Goal: Check status: Check status

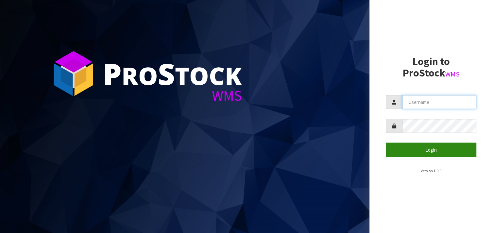
type input "BABW"
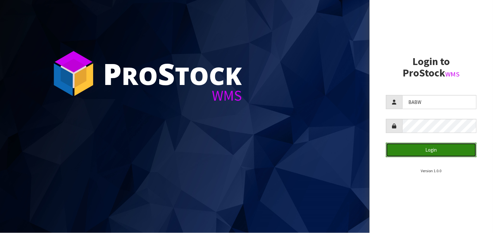
click at [414, 146] on button "Login" at bounding box center [431, 150] width 90 height 14
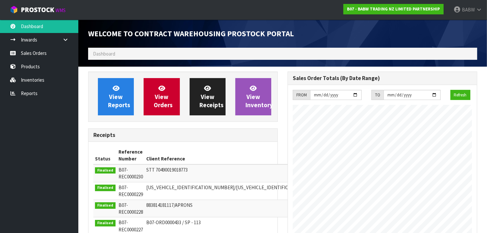
scroll to position [363, 200]
click at [39, 54] on link "Sales Orders" at bounding box center [39, 52] width 78 height 13
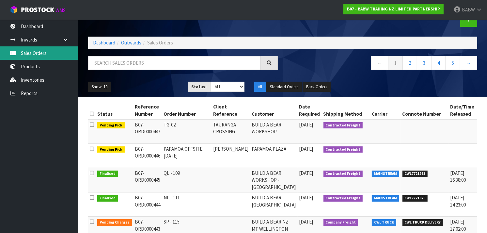
scroll to position [18, 0]
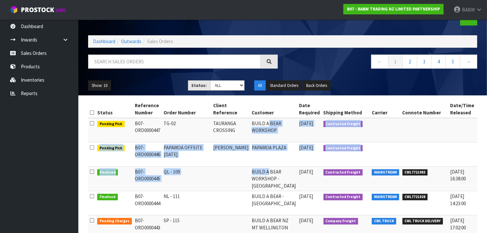
drag, startPoint x: 253, startPoint y: 125, endPoint x: 255, endPoint y: 169, distance: 43.8
click at [255, 169] on tbody "Pending Pick B07-ORD0000447 TG-02 TAURANGA CROSSING BUILD A BEAR WORKSHOP [DATE…" at bounding box center [304, 236] width 433 height 236
click at [255, 169] on td "BUILD A BEAR WORKSHOP - [GEOGRAPHIC_DATA]" at bounding box center [274, 179] width 47 height 24
drag, startPoint x: 255, startPoint y: 169, endPoint x: 254, endPoint y: 125, distance: 43.8
click at [254, 125] on tbody "Pending Pick B07-ORD0000447 TG-02 TAURANGA CROSSING BUILD A BEAR WORKSHOP [DATE…" at bounding box center [304, 236] width 433 height 236
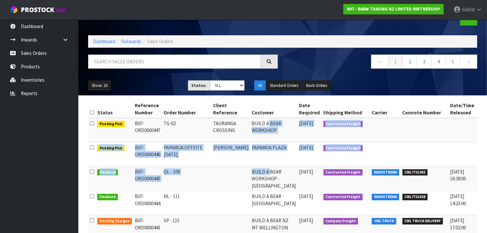
click at [254, 125] on td "BUILD A BEAR WORKSHOP" at bounding box center [274, 130] width 47 height 24
drag, startPoint x: 254, startPoint y: 125, endPoint x: 249, endPoint y: 191, distance: 65.8
click at [249, 191] on tbody "Pending Pick B07-ORD0000447 TG-02 TAURANGA CROSSING BUILD A BEAR WORKSHOP [DATE…" at bounding box center [304, 236] width 433 height 236
click at [251, 191] on td "BUILD A BEAR WORKSHOP - [GEOGRAPHIC_DATA]" at bounding box center [274, 179] width 47 height 24
drag, startPoint x: 240, startPoint y: 163, endPoint x: 237, endPoint y: 126, distance: 36.7
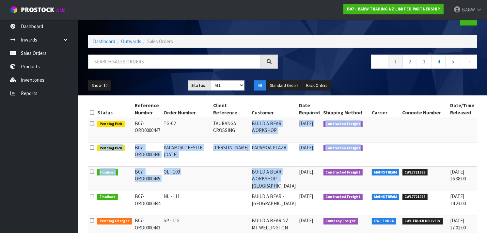
click at [237, 126] on tbody "Pending Pick B07-ORD0000447 TG-02 TAURANGA CROSSING BUILD A BEAR WORKSHOP [DATE…" at bounding box center [304, 236] width 433 height 236
click at [251, 126] on td "BUILD A BEAR WORKSHOP" at bounding box center [274, 130] width 47 height 24
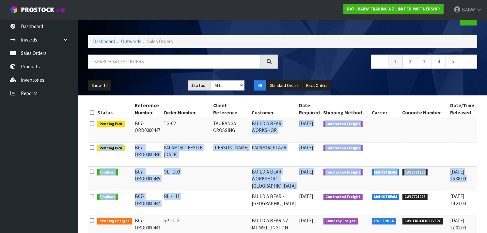
drag, startPoint x: 234, startPoint y: 142, endPoint x: 235, endPoint y: 194, distance: 51.6
click at [235, 194] on tbody "Pending Pick B07-ORD0000447 TG-02 TAURANGA CROSSING BUILD A BEAR WORKSHOP [DATE…" at bounding box center [304, 236] width 433 height 236
click at [235, 194] on td at bounding box center [231, 203] width 39 height 24
drag, startPoint x: 235, startPoint y: 194, endPoint x: 234, endPoint y: 130, distance: 64.4
click at [234, 130] on tbody "Pending Pick B07-ORD0000447 TG-02 TAURANGA CROSSING BUILD A BEAR WORKSHOP [DATE…" at bounding box center [304, 236] width 433 height 236
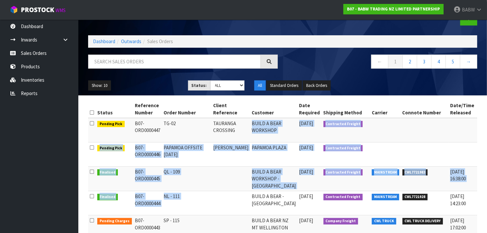
click at [234, 130] on td "TAURANGA CROSSING" at bounding box center [231, 130] width 39 height 24
drag, startPoint x: 234, startPoint y: 130, endPoint x: 234, endPoint y: 203, distance: 73.8
click at [234, 203] on tbody "Pending Pick B07-ORD0000447 TG-02 TAURANGA CROSSING BUILD A BEAR WORKSHOP [DATE…" at bounding box center [304, 236] width 433 height 236
click at [234, 203] on td at bounding box center [231, 203] width 39 height 24
drag, startPoint x: 234, startPoint y: 198, endPoint x: 234, endPoint y: 133, distance: 65.0
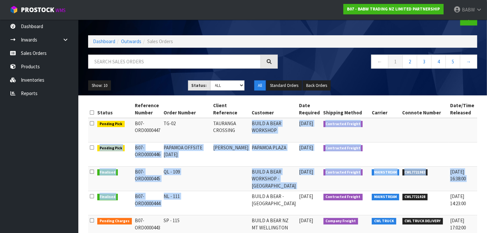
click at [234, 133] on tbody "Pending Pick B07-ORD0000447 TG-02 TAURANGA CROSSING BUILD A BEAR WORKSHOP [DATE…" at bounding box center [304, 236] width 433 height 236
click at [234, 133] on td "TAURANGA CROSSING" at bounding box center [231, 130] width 39 height 24
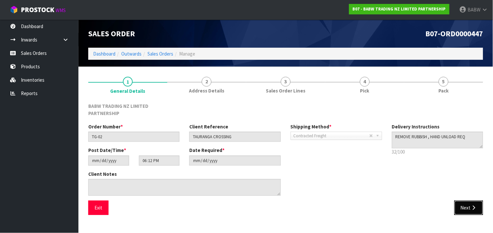
click at [469, 201] on button "Next" at bounding box center [468, 208] width 29 height 14
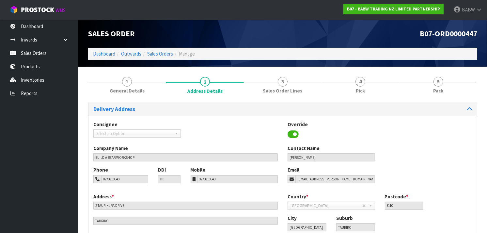
scroll to position [44, 0]
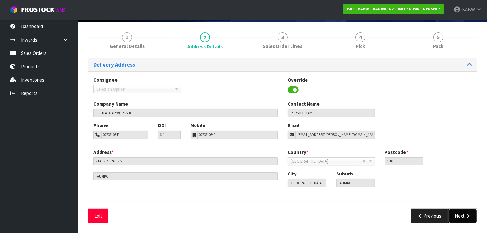
click at [469, 214] on icon "button" at bounding box center [468, 215] width 6 height 5
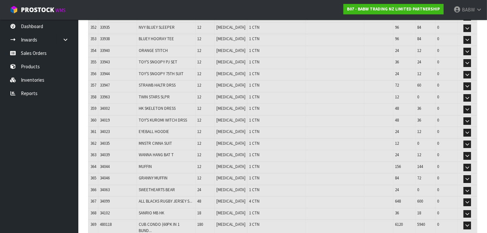
scroll to position [4212, 0]
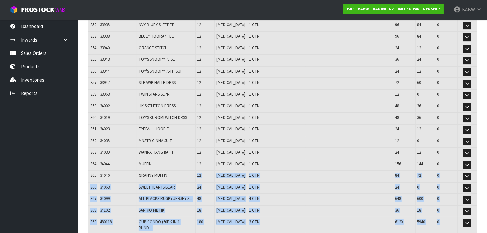
drag, startPoint x: 198, startPoint y: 64, endPoint x: 192, endPoint y: 160, distance: 96.2
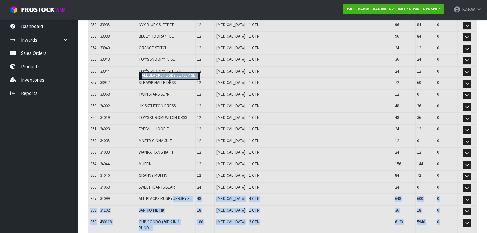
drag, startPoint x: 192, startPoint y: 160, endPoint x: 187, endPoint y: 83, distance: 77.3
click at [187, 196] on span "ALL BLACKS RUGBY JERSEY S..." at bounding box center [166, 199] width 54 height 6
drag, startPoint x: 187, startPoint y: 83, endPoint x: 187, endPoint y: 162, distance: 79.0
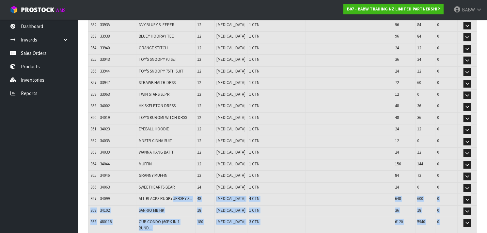
drag, startPoint x: 187, startPoint y: 162, endPoint x: 202, endPoint y: 80, distance: 83.2
click at [196, 194] on td "ALL BLACKS RUGBY JERSEY S..." at bounding box center [166, 200] width 58 height 12
drag, startPoint x: 202, startPoint y: 80, endPoint x: 195, endPoint y: 162, distance: 82.2
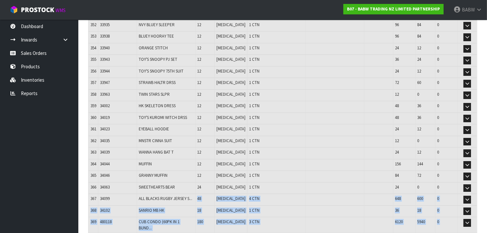
drag, startPoint x: 195, startPoint y: 162, endPoint x: 201, endPoint y: 87, distance: 76.0
click at [196, 194] on td "ALL BLACKS RUGBY JERSEY S..." at bounding box center [166, 200] width 58 height 12
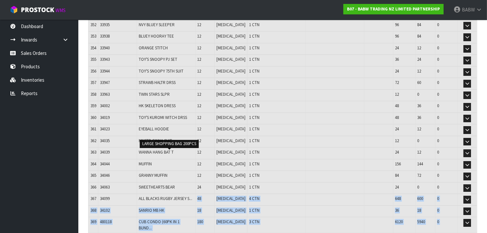
drag, startPoint x: 201, startPoint y: 87, endPoint x: 194, endPoint y: 155, distance: 68.6
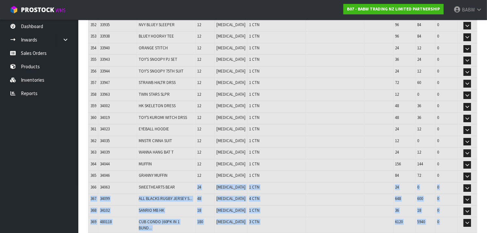
drag, startPoint x: 195, startPoint y: 128, endPoint x: 194, endPoint y: 77, distance: 51.3
click at [194, 182] on td "SWEETHEARTS BEAR" at bounding box center [166, 188] width 58 height 12
drag, startPoint x: 194, startPoint y: 77, endPoint x: 192, endPoint y: 161, distance: 84.3
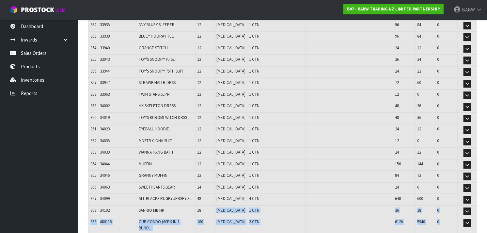
drag, startPoint x: 221, startPoint y: 92, endPoint x: 222, endPoint y: 166, distance: 73.5
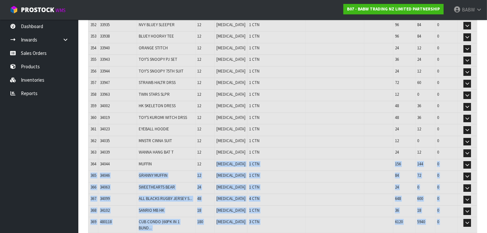
drag, startPoint x: 222, startPoint y: 166, endPoint x: 218, endPoint y: 54, distance: 111.8
click at [215, 159] on td "12" at bounding box center [205, 165] width 20 height 12
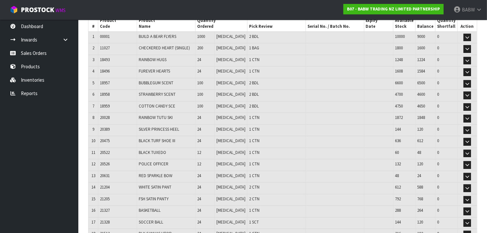
scroll to position [0, 0]
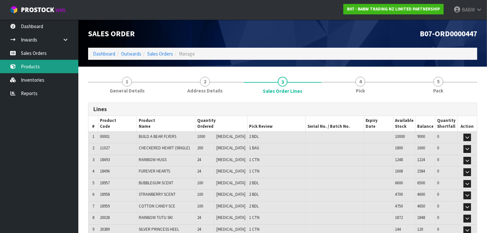
click at [34, 63] on link "Products" at bounding box center [39, 66] width 78 height 13
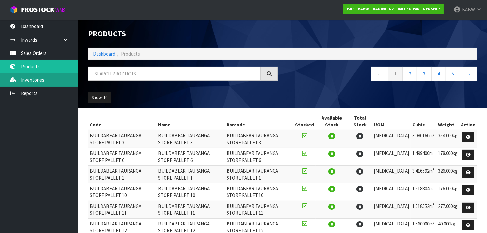
click at [31, 73] on link "Inventories" at bounding box center [39, 79] width 78 height 13
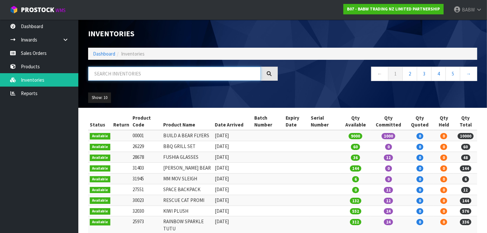
click at [146, 74] on input "text" at bounding box center [174, 74] width 173 height 14
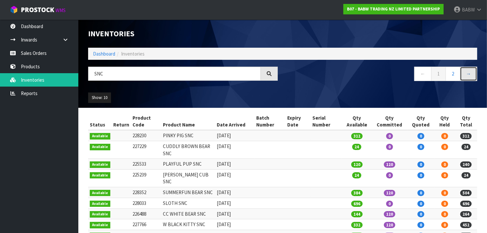
click at [467, 71] on link "→" at bounding box center [468, 74] width 17 height 14
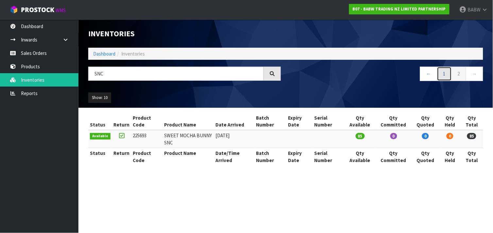
click at [445, 75] on link "1" at bounding box center [444, 74] width 15 height 14
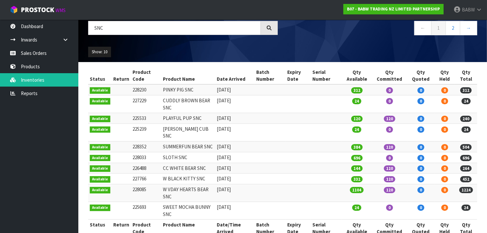
scroll to position [54, 0]
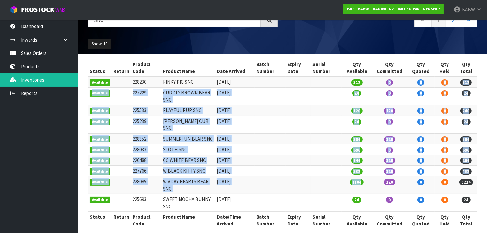
drag, startPoint x: 382, startPoint y: 84, endPoint x: 371, endPoint y: 170, distance: 87.5
click at [371, 170] on tbody "Available 228230 PINKY PIG SNC [DATE] 312 0 0 0 312 Available 227229 CUDDLY BRO…" at bounding box center [282, 143] width 389 height 135
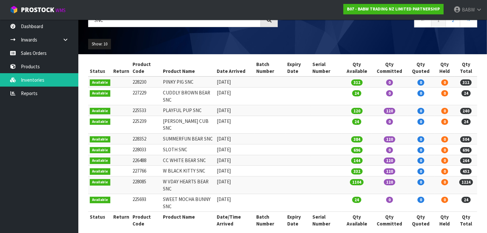
click at [371, 176] on td "1104" at bounding box center [357, 185] width 30 height 18
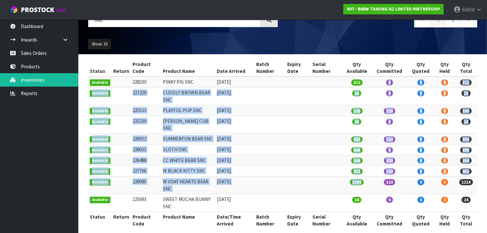
drag, startPoint x: 371, startPoint y: 170, endPoint x: 377, endPoint y: 83, distance: 88.1
click at [377, 83] on tbody "Available 228230 PINKY PIG SNC [DATE] 312 0 0 0 312 Available 227229 CUDDLY BRO…" at bounding box center [282, 143] width 389 height 135
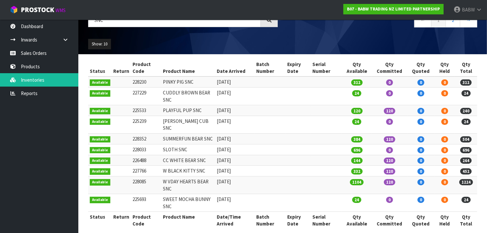
click at [377, 83] on td "0" at bounding box center [389, 81] width 35 height 11
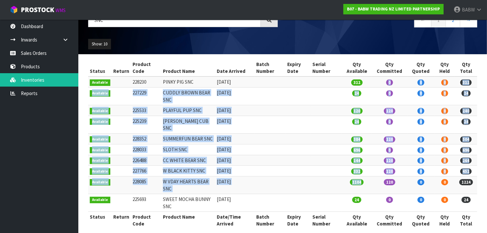
drag, startPoint x: 377, startPoint y: 85, endPoint x: 366, endPoint y: 173, distance: 88.5
click at [366, 173] on tbody "Available 228230 PINKY PIG SNC [DATE] 312 0 0 0 312 Available 227229 CUDDLY BRO…" at bounding box center [282, 143] width 389 height 135
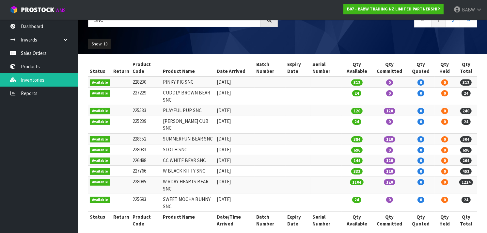
click at [366, 176] on td "1104" at bounding box center [357, 185] width 30 height 18
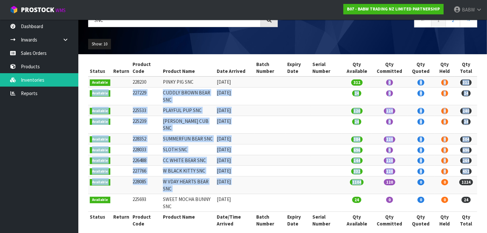
drag, startPoint x: 366, startPoint y: 173, endPoint x: 377, endPoint y: 84, distance: 89.4
click at [377, 84] on tbody "Available 228230 PINKY PIG SNC [DATE] 312 0 0 0 312 Available 227229 CUDDLY BRO…" at bounding box center [282, 143] width 389 height 135
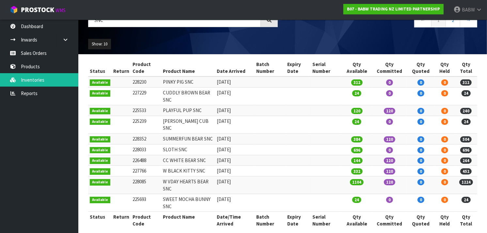
click at [377, 84] on td "0" at bounding box center [389, 81] width 35 height 11
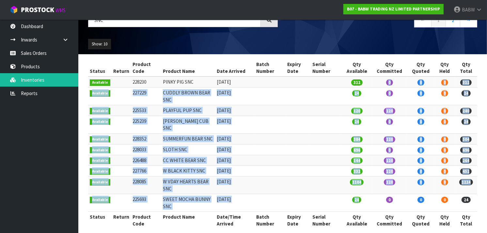
drag, startPoint x: 377, startPoint y: 84, endPoint x: 367, endPoint y: 193, distance: 109.1
click at [367, 193] on tbody "Available 228230 PINKY PIG SNC [DATE] 312 0 0 0 312 Available 227229 CUDDLY BRO…" at bounding box center [282, 143] width 389 height 135
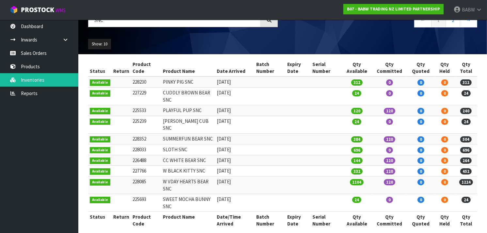
click at [367, 194] on td "24" at bounding box center [357, 203] width 30 height 18
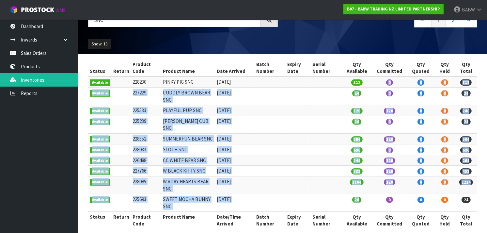
drag, startPoint x: 367, startPoint y: 193, endPoint x: 374, endPoint y: 79, distance: 114.2
click at [374, 79] on tbody "Available 228230 PINKY PIG SNC [DATE] 312 0 0 0 312 Available 227229 CUDDLY BRO…" at bounding box center [282, 143] width 389 height 135
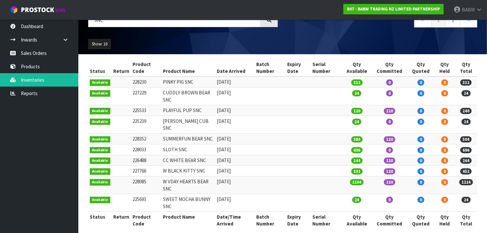
click at [374, 79] on td "0" at bounding box center [389, 81] width 35 height 11
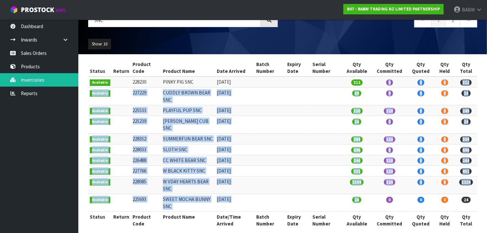
drag, startPoint x: 374, startPoint y: 79, endPoint x: 372, endPoint y: 193, distance: 114.0
click at [372, 193] on tbody "Available 228230 PINKY PIG SNC [DATE] 312 0 0 0 312 Available 227229 CUDDLY BRO…" at bounding box center [282, 143] width 389 height 135
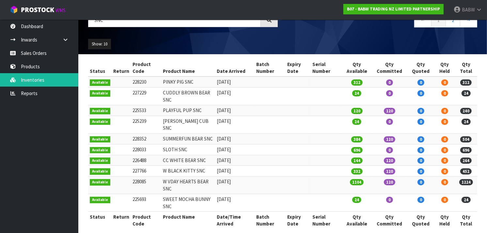
click at [372, 194] on td "24" at bounding box center [357, 203] width 30 height 18
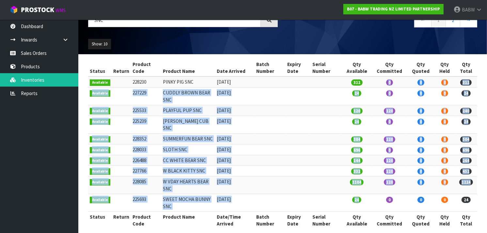
drag, startPoint x: 372, startPoint y: 193, endPoint x: 381, endPoint y: 82, distance: 111.8
click at [381, 82] on tbody "Available 228230 PINKY PIG SNC [DATE] 312 0 0 0 312 Available 227229 CUDDLY BRO…" at bounding box center [282, 143] width 389 height 135
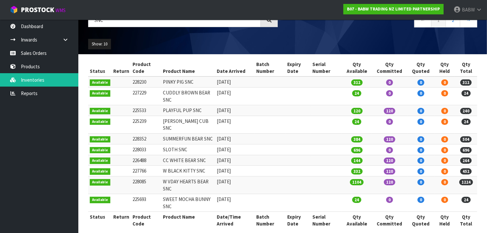
click at [381, 82] on td "0" at bounding box center [389, 81] width 35 height 11
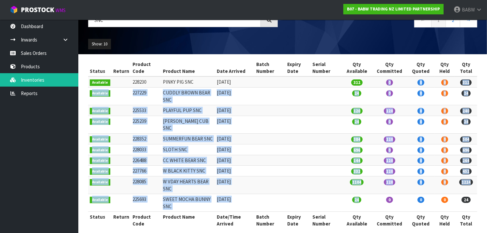
drag, startPoint x: 381, startPoint y: 82, endPoint x: 367, endPoint y: 193, distance: 112.3
click at [367, 193] on tbody "Available 228230 PINKY PIG SNC [DATE] 312 0 0 0 312 Available 227229 CUDDLY BRO…" at bounding box center [282, 143] width 389 height 135
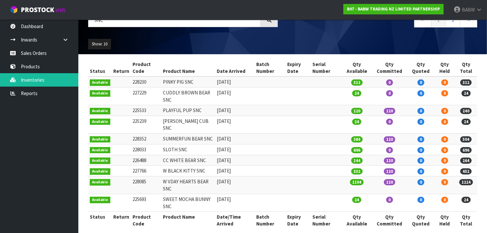
click at [367, 194] on td "24" at bounding box center [357, 203] width 30 height 18
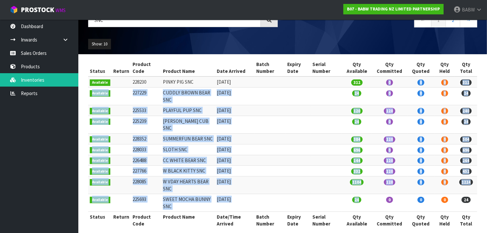
drag, startPoint x: 378, startPoint y: 134, endPoint x: 386, endPoint y: 82, distance: 52.9
click at [386, 82] on tbody "Available 228230 PINKY PIG SNC [DATE] 312 0 0 0 312 Available 227229 CUDDLY BRO…" at bounding box center [282, 143] width 389 height 135
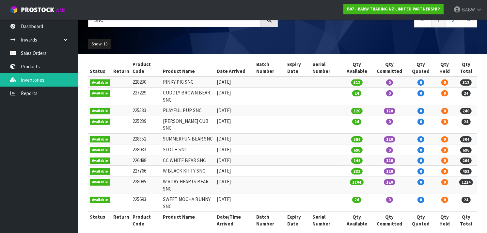
click at [386, 82] on td "0" at bounding box center [389, 81] width 35 height 11
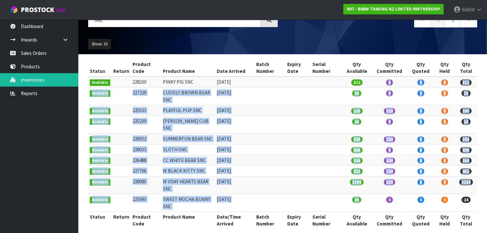
drag, startPoint x: 386, startPoint y: 82, endPoint x: 370, endPoint y: 195, distance: 114.4
click at [370, 195] on tbody "Available 228230 PINKY PIG SNC [DATE] 312 0 0 0 312 Available 227229 CUDDLY BRO…" at bounding box center [282, 143] width 389 height 135
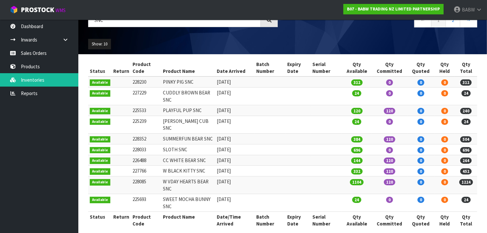
click at [370, 195] on td "24" at bounding box center [357, 203] width 30 height 18
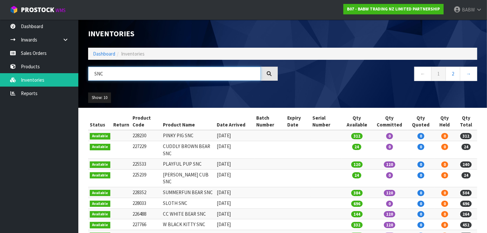
drag, startPoint x: 101, startPoint y: 70, endPoint x: 80, endPoint y: 68, distance: 20.4
click at [80, 68] on header "Inventories Dashboard Inventories SNC ← 1 2 → Show: 10 5 10 25 50 All Show Stock" at bounding box center [282, 64] width 409 height 88
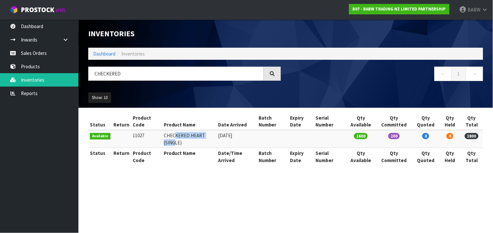
drag, startPoint x: 171, startPoint y: 133, endPoint x: 173, endPoint y: 141, distance: 8.4
click at [173, 141] on td "CHECKERED HEART (SINGLE)" at bounding box center [189, 139] width 55 height 18
drag, startPoint x: 173, startPoint y: 141, endPoint x: 187, endPoint y: 135, distance: 15.5
click at [187, 135] on td "CHECKERED HEART (SINGLE)" at bounding box center [189, 139] width 55 height 18
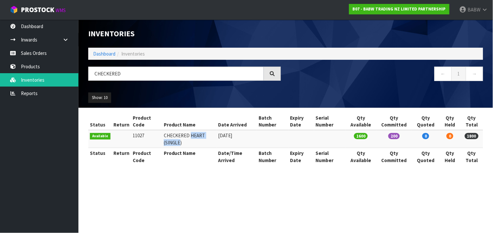
click at [187, 135] on td "CHECKERED HEART (SINGLE)" at bounding box center [189, 139] width 55 height 18
drag, startPoint x: 187, startPoint y: 135, endPoint x: 179, endPoint y: 135, distance: 8.5
click at [179, 135] on td "CHECKERED HEART (SINGLE)" at bounding box center [189, 139] width 55 height 18
drag, startPoint x: 179, startPoint y: 135, endPoint x: 179, endPoint y: 144, distance: 9.5
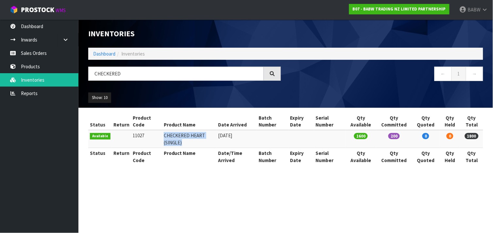
click at [179, 144] on td "CHECKERED HEART (SINGLE)" at bounding box center [189, 139] width 55 height 18
drag, startPoint x: 179, startPoint y: 144, endPoint x: 179, endPoint y: 138, distance: 5.9
click at [179, 138] on td "CHECKERED HEART (SINGLE)" at bounding box center [189, 139] width 55 height 18
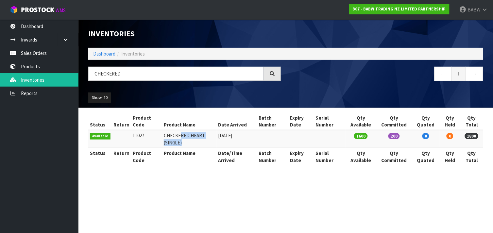
drag, startPoint x: 179, startPoint y: 137, endPoint x: 179, endPoint y: 142, distance: 5.2
click at [179, 142] on td "CHECKERED HEART (SINGLE)" at bounding box center [189, 139] width 55 height 18
drag, startPoint x: 179, startPoint y: 142, endPoint x: 180, endPoint y: 137, distance: 5.5
click at [180, 137] on td "CHECKERED HEART (SINGLE)" at bounding box center [189, 139] width 55 height 18
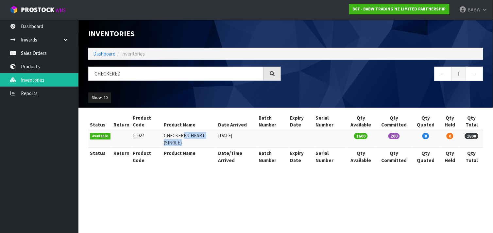
click at [180, 137] on td "CHECKERED HEART (SINGLE)" at bounding box center [189, 139] width 55 height 18
drag, startPoint x: 180, startPoint y: 137, endPoint x: 180, endPoint y: 143, distance: 5.6
click at [180, 143] on td "CHECKERED HEART (SINGLE)" at bounding box center [189, 139] width 55 height 18
drag, startPoint x: 180, startPoint y: 143, endPoint x: 187, endPoint y: 135, distance: 11.1
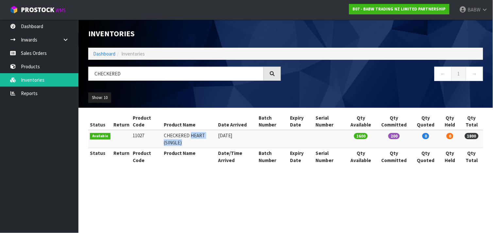
click at [187, 135] on td "CHECKERED HEART (SINGLE)" at bounding box center [189, 139] width 55 height 18
drag, startPoint x: 187, startPoint y: 135, endPoint x: 187, endPoint y: 141, distance: 6.2
click at [187, 141] on td "CHECKERED HEART (SINGLE)" at bounding box center [189, 139] width 55 height 18
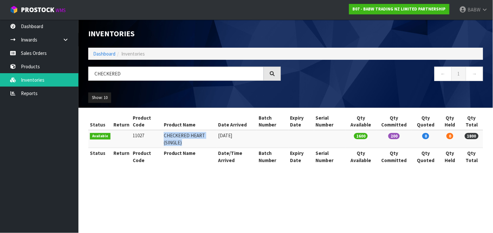
drag, startPoint x: 187, startPoint y: 141, endPoint x: 182, endPoint y: 135, distance: 8.3
click at [182, 135] on td "CHECKERED HEART (SINGLE)" at bounding box center [189, 139] width 55 height 18
drag, startPoint x: 182, startPoint y: 135, endPoint x: 181, endPoint y: 144, distance: 9.5
click at [181, 144] on td "CHECKERED HEART (SINGLE)" at bounding box center [189, 139] width 55 height 18
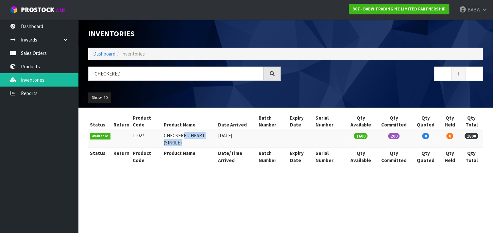
click at [181, 144] on td "CHECKERED HEART (SINGLE)" at bounding box center [189, 139] width 55 height 18
drag, startPoint x: 181, startPoint y: 144, endPoint x: 181, endPoint y: 136, distance: 8.8
click at [181, 136] on td "CHECKERED HEART (SINGLE)" at bounding box center [189, 139] width 55 height 18
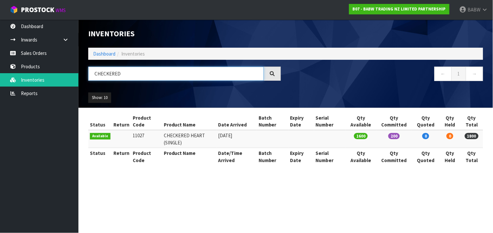
click at [129, 75] on input "CHECKERED" at bounding box center [175, 74] width 175 height 14
drag, startPoint x: 129, startPoint y: 75, endPoint x: 100, endPoint y: 74, distance: 28.4
click at [100, 74] on input "CHECKERED" at bounding box center [175, 74] width 175 height 14
type input "HAPPY HUGS"
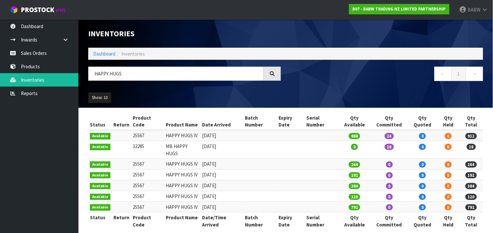
drag, startPoint x: 144, startPoint y: 140, endPoint x: 128, endPoint y: 138, distance: 15.8
click at [128, 141] on tr "Available 32285 MB HAPPY HUGS [DATE] 0 18 0 0 18" at bounding box center [285, 150] width 395 height 18
click at [128, 141] on td at bounding box center [121, 150] width 19 height 18
drag, startPoint x: 128, startPoint y: 138, endPoint x: 145, endPoint y: 139, distance: 17.1
click at [145, 141] on tr "Available 32285 MB HAPPY HUGS [DATE] 0 18 0 0 18" at bounding box center [285, 150] width 395 height 18
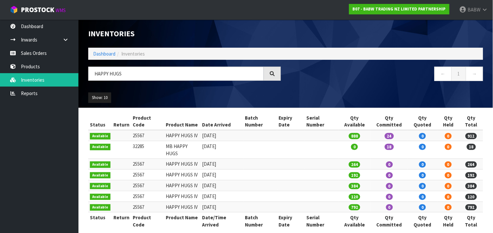
drag, startPoint x: 148, startPoint y: 192, endPoint x: 162, endPoint y: 116, distance: 76.9
click at [162, 116] on table "Status Return Product Code Product Name Date Arrived Batch Number Expiry Date S…" at bounding box center [285, 171] width 395 height 117
click at [164, 116] on th "Product Name" at bounding box center [182, 122] width 36 height 18
drag, startPoint x: 162, startPoint y: 116, endPoint x: 155, endPoint y: 190, distance: 74.1
click at [155, 190] on table "Status Return Product Code Product Name Date Arrived Batch Number Expiry Date S…" at bounding box center [285, 171] width 395 height 117
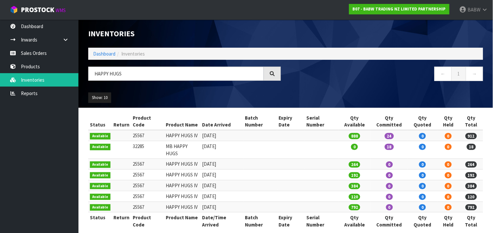
click at [155, 202] on td "25567" at bounding box center [147, 207] width 33 height 11
drag, startPoint x: 155, startPoint y: 190, endPoint x: 162, endPoint y: 118, distance: 72.1
click at [162, 118] on table "Status Return Product Code Product Name Date Arrived Batch Number Expiry Date S…" at bounding box center [285, 171] width 395 height 117
click at [164, 118] on th "Product Name" at bounding box center [182, 122] width 36 height 18
drag, startPoint x: 161, startPoint y: 147, endPoint x: 159, endPoint y: 189, distance: 42.5
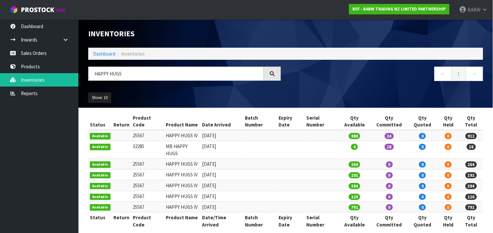
click at [159, 189] on table "Status Return Product Code Product Name Date Arrived Batch Number Expiry Date S…" at bounding box center [285, 171] width 395 height 117
click at [159, 202] on td "25567" at bounding box center [147, 207] width 33 height 11
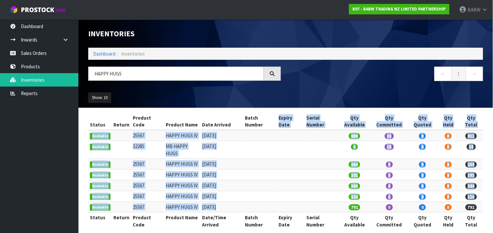
drag, startPoint x: 278, startPoint y: 116, endPoint x: 292, endPoint y: 193, distance: 78.0
click at [292, 193] on table "Status Return Product Code Product Name Date Arrived Batch Number Expiry Date S…" at bounding box center [285, 171] width 395 height 117
click at [287, 130] on td at bounding box center [291, 135] width 28 height 11
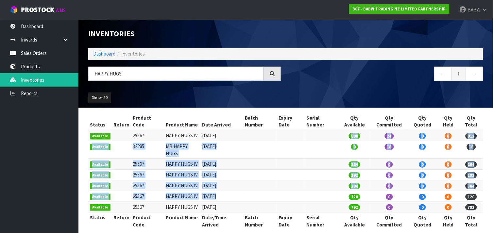
drag, startPoint x: 287, startPoint y: 130, endPoint x: 288, endPoint y: 185, distance: 54.6
click at [288, 185] on tbody "Available 25567 HAPPY HUGS IV [DATE] 888 24 0 0 912 Available 32285 MB HAPPY HU…" at bounding box center [285, 171] width 395 height 82
click at [288, 191] on td at bounding box center [291, 196] width 28 height 11
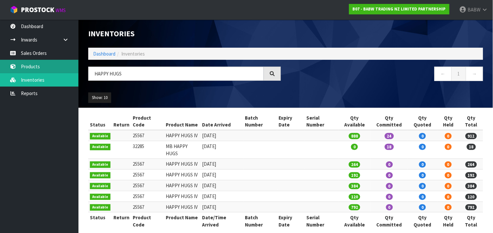
click at [49, 65] on link "Products" at bounding box center [39, 66] width 78 height 13
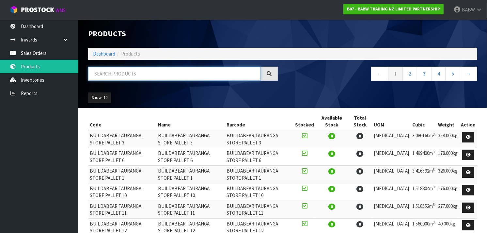
click at [153, 78] on input "text" at bounding box center [174, 74] width 173 height 14
type input "SNC"
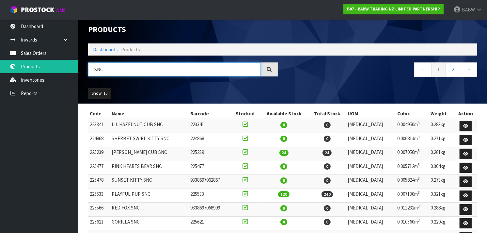
scroll to position [52, 0]
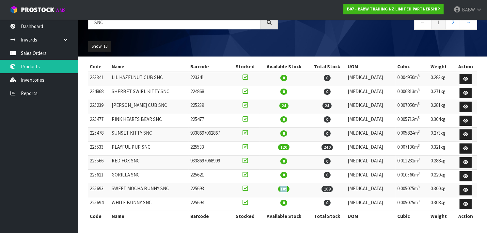
drag, startPoint x: 312, startPoint y: 185, endPoint x: 301, endPoint y: 184, distance: 10.5
click at [301, 184] on td "109" at bounding box center [284, 190] width 49 height 14
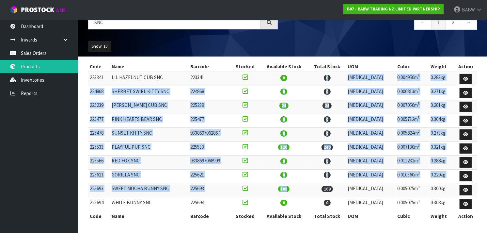
drag, startPoint x: 301, startPoint y: 184, endPoint x: 315, endPoint y: 75, distance: 109.3
click at [315, 75] on tbody "223341 LIL HAZELNUT CUB SNC 223341 0 0 [MEDICAL_DATA] 0.004950m 3 0.283kg 22486…" at bounding box center [282, 141] width 389 height 139
click at [308, 75] on td "0" at bounding box center [284, 79] width 49 height 14
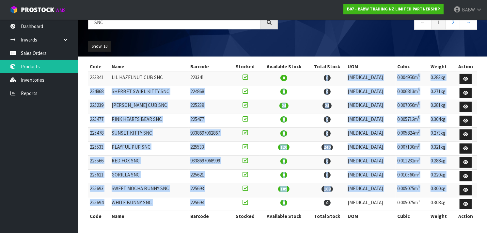
drag, startPoint x: 315, startPoint y: 89, endPoint x: 317, endPoint y: 206, distance: 116.6
click at [317, 206] on tbody "223341 LIL HAZELNUT CUB SNC 223341 0 0 [MEDICAL_DATA] 0.004950m 3 0.283kg 22486…" at bounding box center [282, 141] width 389 height 139
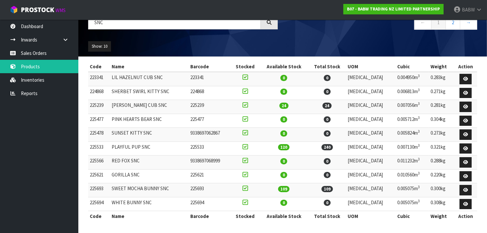
click at [308, 206] on td "0" at bounding box center [284, 204] width 49 height 14
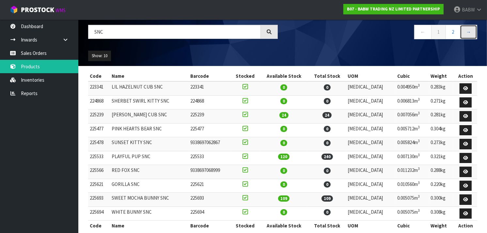
click at [474, 34] on link "→" at bounding box center [468, 32] width 17 height 14
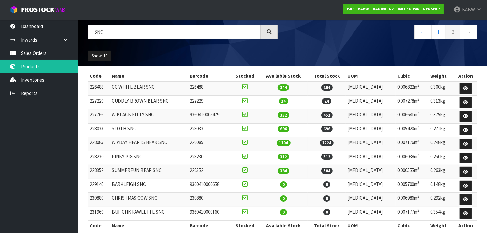
scroll to position [52, 0]
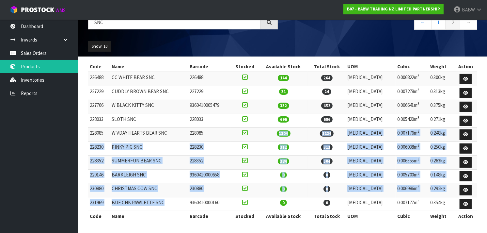
drag, startPoint x: 217, startPoint y: 131, endPoint x: 190, endPoint y: 198, distance: 72.0
click at [190, 198] on tbody "226488 CC WHITE BEAR SNC 226488 144 264 [MEDICAL_DATA] 0.006822m 3 0.300kg 2272…" at bounding box center [282, 141] width 389 height 139
click at [188, 198] on td "BUF CHK PAWLETTE SNC" at bounding box center [149, 204] width 78 height 14
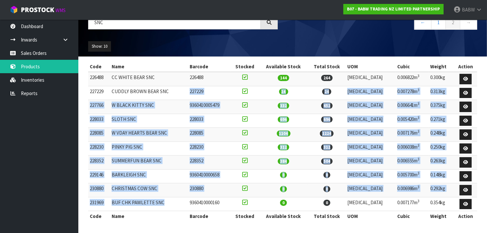
drag, startPoint x: 191, startPoint y: 177, endPoint x: 197, endPoint y: 97, distance: 80.9
click at [197, 97] on tbody "226488 CC WHITE BEAR SNC 226488 144 264 [MEDICAL_DATA] 0.006822m 3 0.300kg 2272…" at bounding box center [282, 141] width 389 height 139
click at [197, 97] on td "227229" at bounding box center [209, 93] width 42 height 14
drag, startPoint x: 197, startPoint y: 97, endPoint x: 204, endPoint y: 200, distance: 103.8
click at [204, 200] on tbody "226488 CC WHITE BEAR SNC 226488 144 264 [MEDICAL_DATA] 0.006822m 3 0.300kg 2272…" at bounding box center [282, 141] width 389 height 139
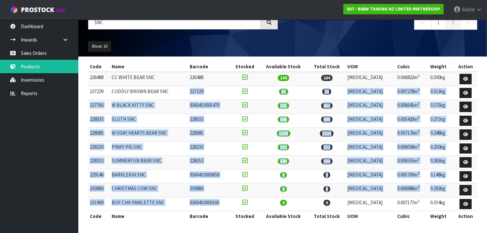
click at [204, 200] on td "9360410000160" at bounding box center [209, 204] width 42 height 14
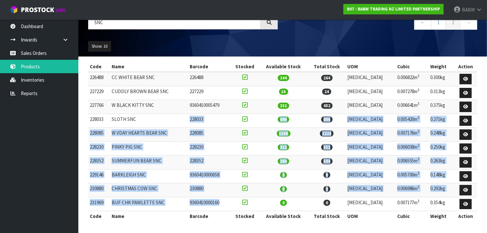
drag, startPoint x: 206, startPoint y: 169, endPoint x: 205, endPoint y: 123, distance: 45.7
click at [205, 123] on tbody "226488 CC WHITE BEAR SNC 226488 144 264 [MEDICAL_DATA] 0.006822m 3 0.300kg 2272…" at bounding box center [282, 141] width 389 height 139
click at [205, 123] on td "228033" at bounding box center [209, 121] width 42 height 14
drag, startPoint x: 205, startPoint y: 123, endPoint x: 204, endPoint y: 197, distance: 73.8
click at [204, 197] on tbody "226488 CC WHITE BEAR SNC 226488 144 264 [MEDICAL_DATA] 0.006822m 3 0.300kg 2272…" at bounding box center [282, 141] width 389 height 139
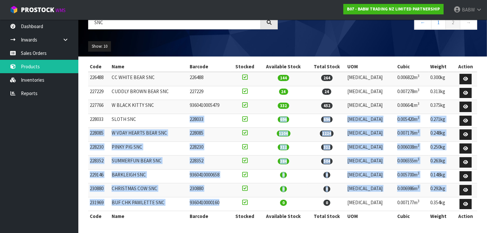
click at [204, 197] on td "9360410000160" at bounding box center [209, 204] width 42 height 14
drag, startPoint x: 204, startPoint y: 197, endPoint x: 204, endPoint y: 113, distance: 84.6
click at [204, 113] on tbody "226488 CC WHITE BEAR SNC 226488 144 264 [MEDICAL_DATA] 0.006822m 3 0.300kg 2272…" at bounding box center [282, 141] width 389 height 139
click at [204, 114] on td "228033" at bounding box center [209, 121] width 42 height 14
drag, startPoint x: 204, startPoint y: 113, endPoint x: 180, endPoint y: 205, distance: 95.3
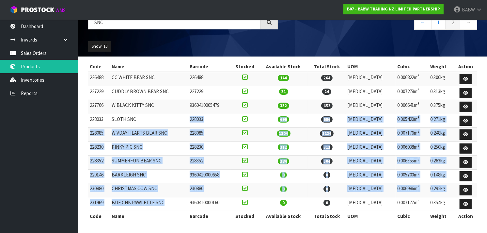
click at [180, 205] on tbody "226488 CC WHITE BEAR SNC 226488 144 264 [MEDICAL_DATA] 0.006822m 3 0.300kg 2272…" at bounding box center [282, 141] width 389 height 139
click at [180, 205] on td "BUF CHK PAWLETTE SNC" at bounding box center [149, 204] width 78 height 14
drag, startPoint x: 180, startPoint y: 205, endPoint x: 186, endPoint y: 120, distance: 85.5
click at [186, 120] on tbody "226488 CC WHITE BEAR SNC 226488 144 264 [MEDICAL_DATA] 0.006822m 3 0.300kg 2272…" at bounding box center [282, 141] width 389 height 139
click at [186, 120] on td "SLOTH SNC" at bounding box center [149, 121] width 78 height 14
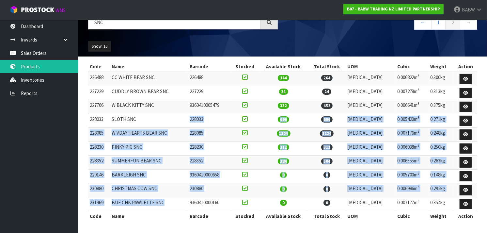
drag, startPoint x: 186, startPoint y: 120, endPoint x: 180, endPoint y: 207, distance: 87.8
click at [180, 207] on tbody "226488 CC WHITE BEAR SNC 226488 144 264 [MEDICAL_DATA] 0.006822m 3 0.300kg 2272…" at bounding box center [282, 141] width 389 height 139
click at [180, 207] on td "BUF CHK PAWLETTE SNC" at bounding box center [149, 204] width 78 height 14
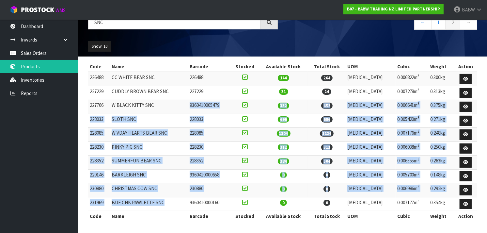
drag, startPoint x: 180, startPoint y: 207, endPoint x: 181, endPoint y: 105, distance: 101.9
click at [181, 105] on tbody "226488 CC WHITE BEAR SNC 226488 144 264 [MEDICAL_DATA] 0.006822m 3 0.300kg 2272…" at bounding box center [282, 141] width 389 height 139
click at [181, 105] on td "W BLACK KITTY SNC" at bounding box center [149, 107] width 78 height 14
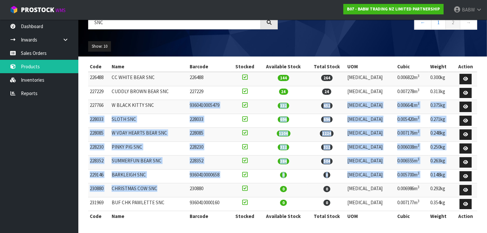
drag, startPoint x: 181, startPoint y: 105, endPoint x: 180, endPoint y: 194, distance: 89.2
click at [180, 194] on tbody "226488 CC WHITE BEAR SNC 226488 144 264 [MEDICAL_DATA] 0.006822m 3 0.300kg 2272…" at bounding box center [282, 141] width 389 height 139
click at [180, 194] on td "CHRISTMAS COW SNC" at bounding box center [149, 190] width 78 height 14
drag, startPoint x: 180, startPoint y: 194, endPoint x: 180, endPoint y: 106, distance: 88.2
click at [180, 106] on tbody "226488 CC WHITE BEAR SNC 226488 144 264 [MEDICAL_DATA] 0.006822m 3 0.300kg 2272…" at bounding box center [282, 141] width 389 height 139
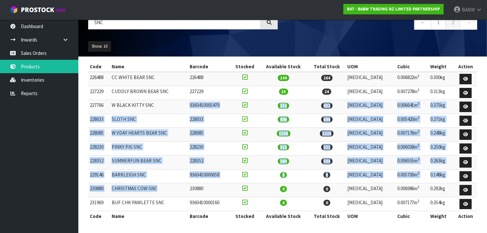
click at [180, 106] on td "W BLACK KITTY SNC" at bounding box center [149, 107] width 78 height 14
drag, startPoint x: 180, startPoint y: 106, endPoint x: 181, endPoint y: 188, distance: 82.3
click at [181, 188] on tbody "226488 CC WHITE BEAR SNC 226488 144 264 [MEDICAL_DATA] 0.006822m 3 0.300kg 2272…" at bounding box center [282, 141] width 389 height 139
click at [181, 188] on td "CHRISTMAS COW SNC" at bounding box center [149, 190] width 78 height 14
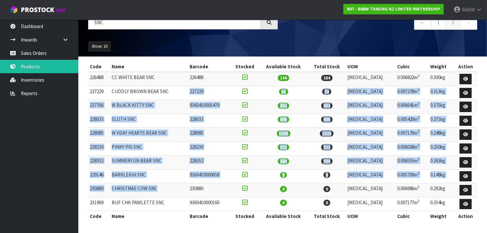
drag, startPoint x: 181, startPoint y: 188, endPoint x: 181, endPoint y: 83, distance: 105.2
click at [181, 83] on tbody "226488 CC WHITE BEAR SNC 226488 144 264 [MEDICAL_DATA] 0.006822m 3 0.300kg 2272…" at bounding box center [282, 141] width 389 height 139
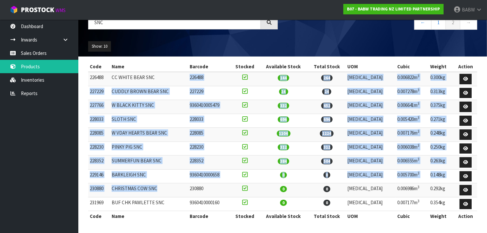
click at [181, 83] on td "CC WHITE BEAR SNC" at bounding box center [149, 79] width 78 height 14
drag, startPoint x: 181, startPoint y: 83, endPoint x: 181, endPoint y: 184, distance: 100.3
click at [181, 184] on tbody "226488 CC WHITE BEAR SNC 226488 144 264 [MEDICAL_DATA] 0.006822m 3 0.300kg 2272…" at bounding box center [282, 141] width 389 height 139
click at [181, 184] on td "CHRISTMAS COW SNC" at bounding box center [149, 190] width 78 height 14
drag, startPoint x: 181, startPoint y: 184, endPoint x: 183, endPoint y: 74, distance: 109.1
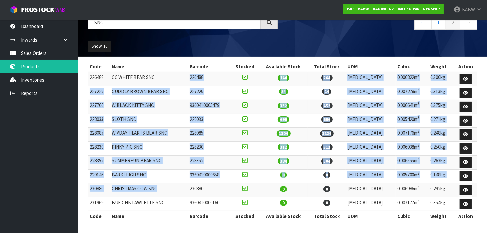
click at [183, 74] on tbody "226488 CC WHITE BEAR SNC 226488 144 264 [MEDICAL_DATA] 0.006822m 3 0.300kg 2272…" at bounding box center [282, 141] width 389 height 139
click at [183, 74] on td "CC WHITE BEAR SNC" at bounding box center [149, 79] width 78 height 14
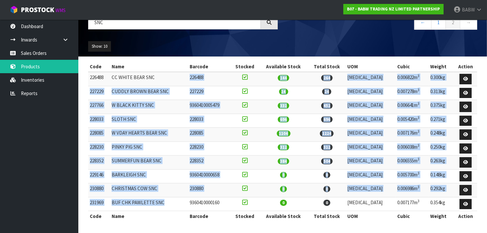
drag, startPoint x: 183, startPoint y: 74, endPoint x: 180, endPoint y: 210, distance: 135.6
click at [180, 210] on tbody "226488 CC WHITE BEAR SNC 226488 144 264 [MEDICAL_DATA] 0.006822m 3 0.300kg 2272…" at bounding box center [282, 141] width 389 height 139
click at [180, 210] on td "BUF CHK PAWLETTE SNC" at bounding box center [149, 204] width 78 height 14
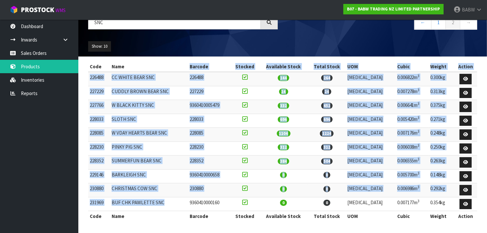
drag, startPoint x: 180, startPoint y: 210, endPoint x: 182, endPoint y: 64, distance: 145.7
click at [182, 64] on table "Code Name Barcode Stocked Available Stock Total Stock UOM Cubic Weight Action 2…" at bounding box center [282, 141] width 389 height 160
click at [182, 64] on th "Name" at bounding box center [149, 66] width 78 height 10
drag, startPoint x: 181, startPoint y: 69, endPoint x: 173, endPoint y: 199, distance: 129.5
click at [173, 199] on table "Code Name Barcode Stocked Available Stock Total Stock UOM Cubic Weight Action 2…" at bounding box center [282, 141] width 389 height 160
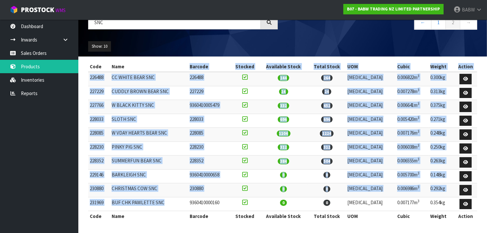
click at [173, 199] on td "BUF CHK PAWLETTE SNC" at bounding box center [149, 204] width 78 height 14
drag, startPoint x: 174, startPoint y: 171, endPoint x: 181, endPoint y: 68, distance: 103.5
click at [181, 68] on table "Code Name Barcode Stocked Available Stock Total Stock UOM Cubic Weight Action 2…" at bounding box center [282, 141] width 389 height 160
click at [181, 68] on th "Name" at bounding box center [149, 66] width 78 height 10
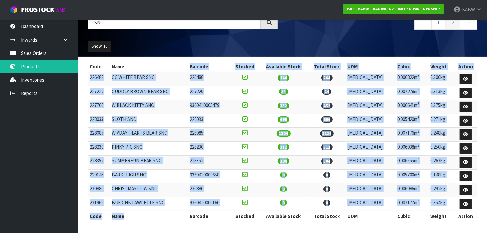
drag, startPoint x: 181, startPoint y: 68, endPoint x: 175, endPoint y: 215, distance: 146.8
click at [175, 215] on table "Code Name Barcode Stocked Available Stock Total Stock UOM Cubic Weight Action 2…" at bounding box center [282, 141] width 389 height 160
click at [175, 215] on th "Name" at bounding box center [149, 216] width 78 height 10
drag, startPoint x: 175, startPoint y: 215, endPoint x: 177, endPoint y: 67, distance: 147.6
click at [177, 67] on table "Code Name Barcode Stocked Available Stock Total Stock UOM Cubic Weight Action 2…" at bounding box center [282, 141] width 389 height 160
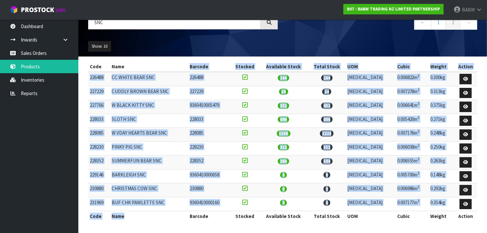
click at [177, 67] on th "Name" at bounding box center [149, 66] width 78 height 10
drag, startPoint x: 177, startPoint y: 67, endPoint x: 176, endPoint y: 216, distance: 148.9
click at [176, 216] on table "Code Name Barcode Stocked Available Stock Total Stock UOM Cubic Weight Action 2…" at bounding box center [282, 141] width 389 height 160
click at [176, 216] on th "Name" at bounding box center [149, 216] width 78 height 10
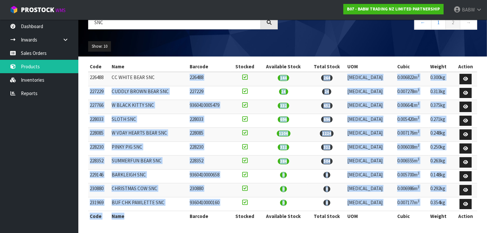
drag, startPoint x: 176, startPoint y: 216, endPoint x: 180, endPoint y: 71, distance: 144.7
click at [180, 71] on table "Code Name Barcode Stocked Available Stock Total Stock UOM Cubic Weight Action 2…" at bounding box center [282, 141] width 389 height 160
click at [180, 72] on td "CC WHITE BEAR SNC" at bounding box center [149, 79] width 78 height 14
drag, startPoint x: 291, startPoint y: 74, endPoint x: 277, endPoint y: 205, distance: 131.7
click at [277, 205] on tbody "226488 CC WHITE BEAR SNC 226488 144 264 [MEDICAL_DATA] 0.006822m 3 0.300kg 2272…" at bounding box center [282, 141] width 389 height 139
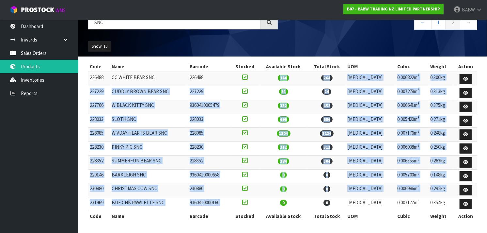
click at [277, 205] on td "0" at bounding box center [283, 204] width 49 height 14
drag, startPoint x: 277, startPoint y: 205, endPoint x: 283, endPoint y: 76, distance: 128.5
click at [283, 76] on tbody "226488 CC WHITE BEAR SNC 226488 144 264 [MEDICAL_DATA] 0.006822m 3 0.300kg 2272…" at bounding box center [282, 141] width 389 height 139
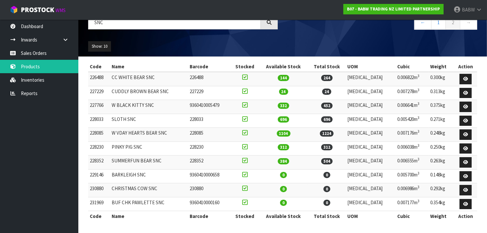
click at [283, 76] on td "144" at bounding box center [283, 79] width 49 height 14
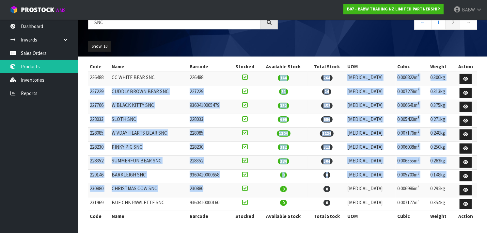
drag, startPoint x: 283, startPoint y: 76, endPoint x: 271, endPoint y: 195, distance: 119.4
click at [271, 195] on tbody "226488 CC WHITE BEAR SNC 226488 144 264 [MEDICAL_DATA] 0.006822m 3 0.300kg 2272…" at bounding box center [282, 141] width 389 height 139
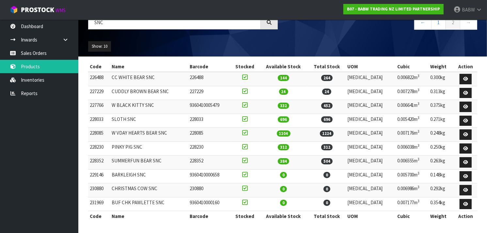
click at [259, 195] on td at bounding box center [245, 190] width 29 height 14
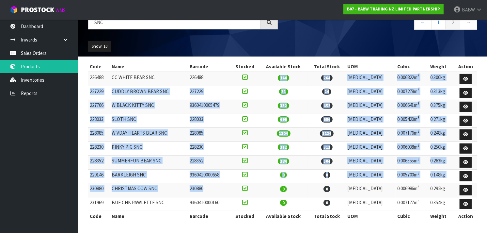
drag
click at [275, 73] on tbody "226488 CC WHITE BEAR SNC 226488 144 264 [MEDICAL_DATA] 0.006822m 3 0.300kg 2272…" at bounding box center [282, 141] width 389 height 139
click at [259, 73] on td at bounding box center [245, 79] width 29 height 14
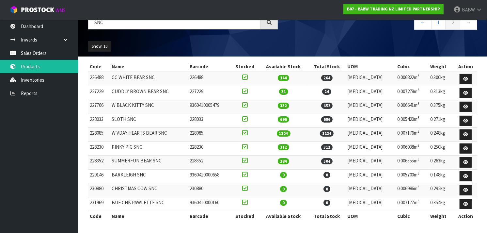
click at [270, 188] on tbody "226488 CC WHITE BEAR SNC 226488 144 264 [MEDICAL_DATA] 0.006822m 3 0.300kg 2272…" at bounding box center [282, 141] width 389 height 139
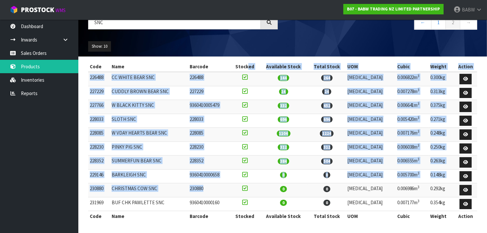
click at [264, 69] on table "Code Name Barcode Stocked Available Stock Total Stock UOM Cubic Weight Action 2…" at bounding box center [282, 141] width 389 height 160
click at [259, 69] on th "Stocked" at bounding box center [245, 66] width 29 height 10
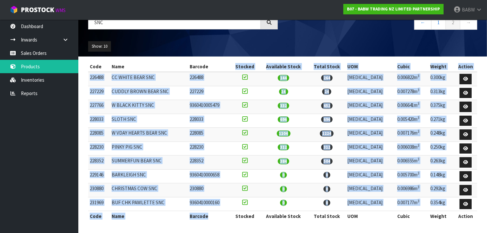
click at [235, 223] on div "Code Name Barcode Stocked Available Stock Total Stock UOM Cubic Weight Action 2…" at bounding box center [282, 144] width 389 height 167
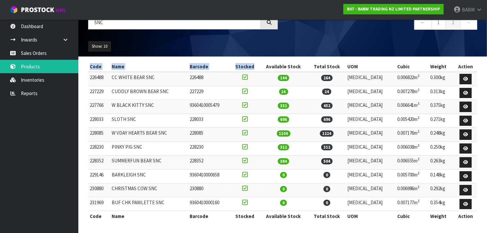
click at [235, 223] on div "Code Name Barcode Stocked Available Stock Total Stock UOM Cubic Weight Action 2…" at bounding box center [282, 144] width 389 height 167
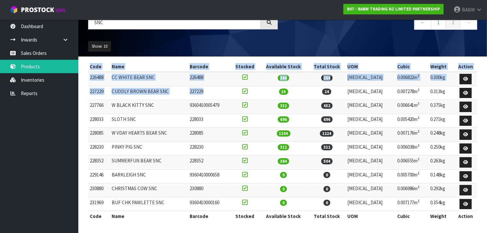
click at [232, 92] on div "Code Name Barcode Stocked Available Stock Total Stock UOM Cubic Weight Action 2…" at bounding box center [282, 144] width 389 height 167
click at [231, 92] on td "227229" at bounding box center [209, 93] width 42 height 14
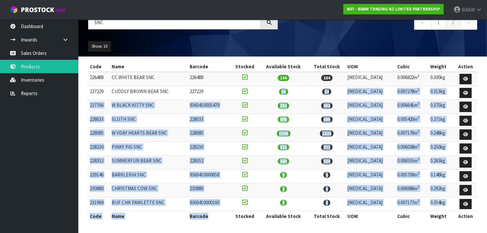
click at [230, 212] on table "Code Name Barcode Stocked Available Stock Total Stock UOM Cubic Weight Action 2…" at bounding box center [282, 141] width 389 height 160
click at [230, 212] on th "Barcode" at bounding box center [209, 216] width 42 height 10
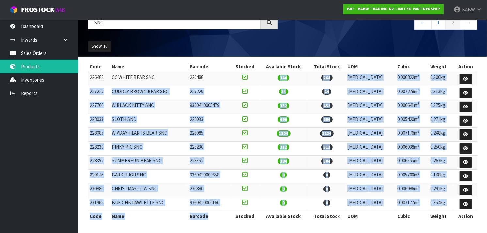
click at [241, 73] on table "Code Name Barcode Stocked Available Stock Total Stock UOM Cubic Weight Action 2…" at bounding box center [282, 141] width 389 height 160
click at [231, 73] on td "226488" at bounding box center [209, 79] width 42 height 14
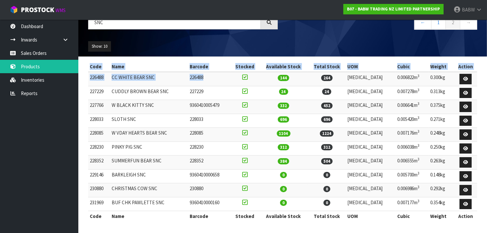
click at [237, 224] on div "Code Name Barcode Stocked Available Stock Total Stock UOM Cubic Weight Action 2…" at bounding box center [282, 144] width 389 height 167
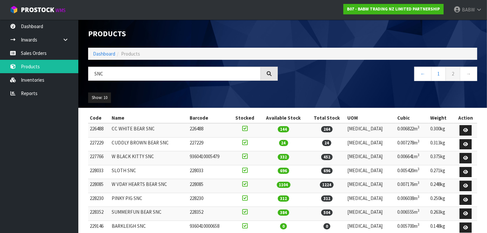
scroll to position [0, 0]
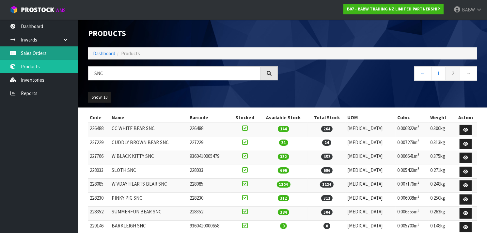
click at [45, 47] on link "Sales Orders" at bounding box center [39, 52] width 78 height 13
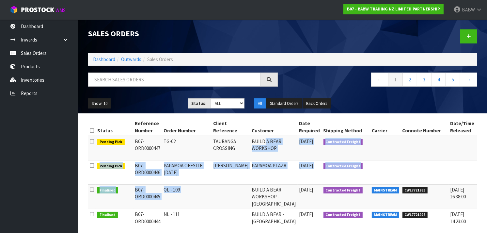
drag, startPoint x: 251, startPoint y: 143, endPoint x: 234, endPoint y: 199, distance: 58.5
click at [234, 199] on td at bounding box center [231, 197] width 39 height 24
drag, startPoint x: 234, startPoint y: 199, endPoint x: 238, endPoint y: 139, distance: 59.6
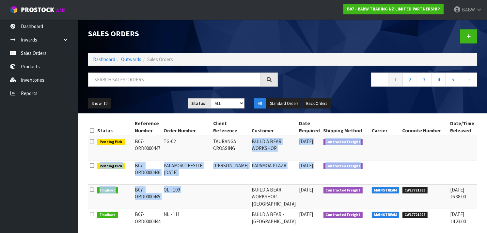
click at [251, 139] on td "BUILD A BEAR WORKSHOP" at bounding box center [274, 148] width 47 height 24
drag, startPoint x: 238, startPoint y: 139, endPoint x: 233, endPoint y: 203, distance: 64.3
